Goal: Task Accomplishment & Management: Manage account settings

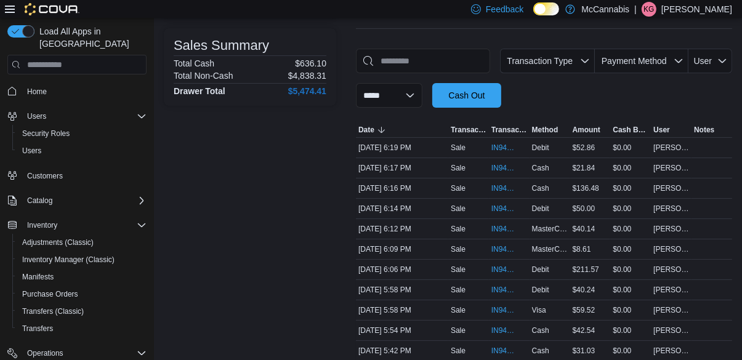
scroll to position [159, 0]
click at [503, 144] on span "IN94RX-518761" at bounding box center [510, 147] width 36 height 15
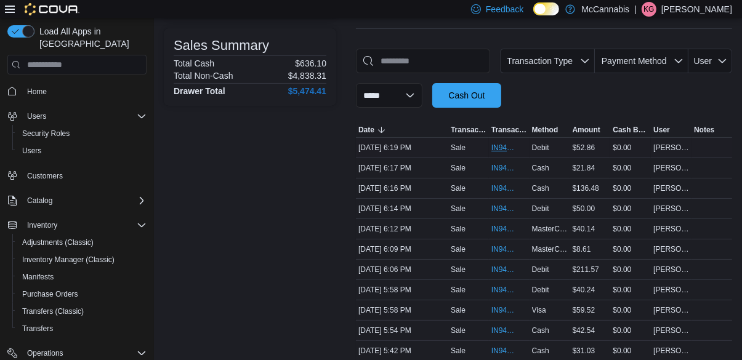
click at [493, 153] on span "IN94RX-518761" at bounding box center [503, 148] width 23 height 10
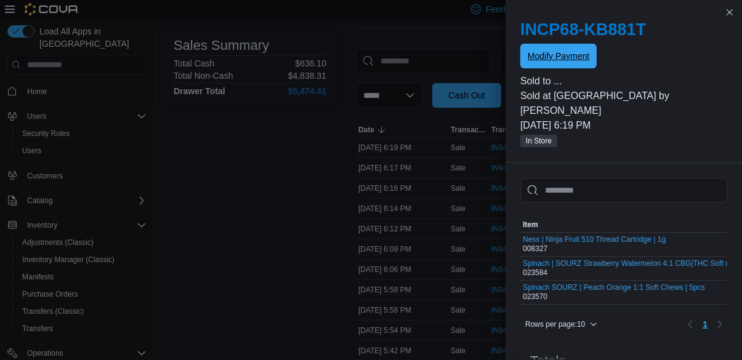
click at [559, 60] on span "Modify Payment" at bounding box center [559, 56] width 62 height 12
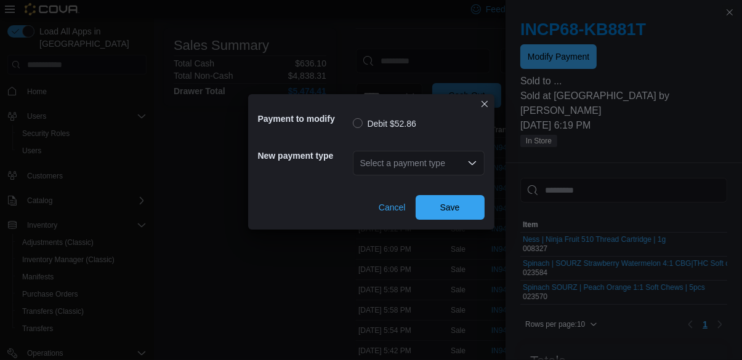
click at [429, 176] on div "Select a payment type" at bounding box center [419, 163] width 132 height 25
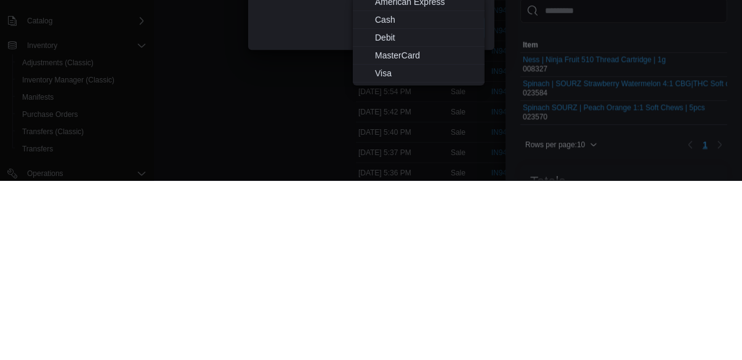
scroll to position [218, 0]
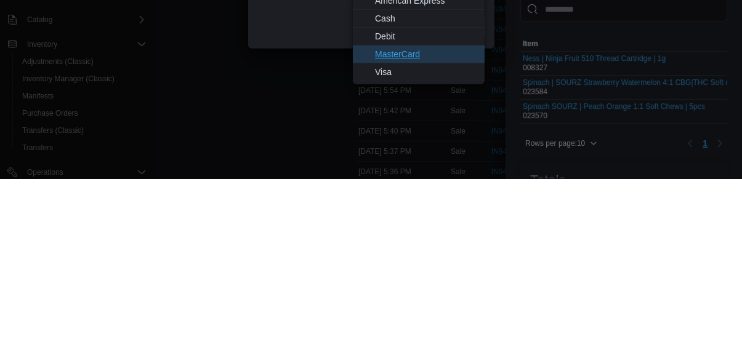
click at [414, 239] on span "MasterCard" at bounding box center [426, 235] width 102 height 12
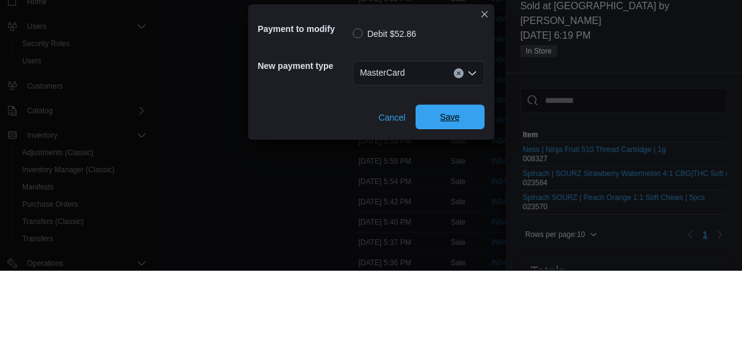
click at [453, 202] on span "Save" at bounding box center [450, 207] width 20 height 12
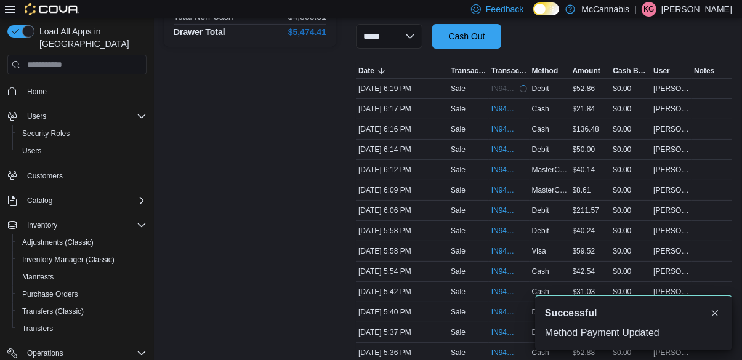
scroll to position [0, 0]
